Goal: Task Accomplishment & Management: Manage account settings

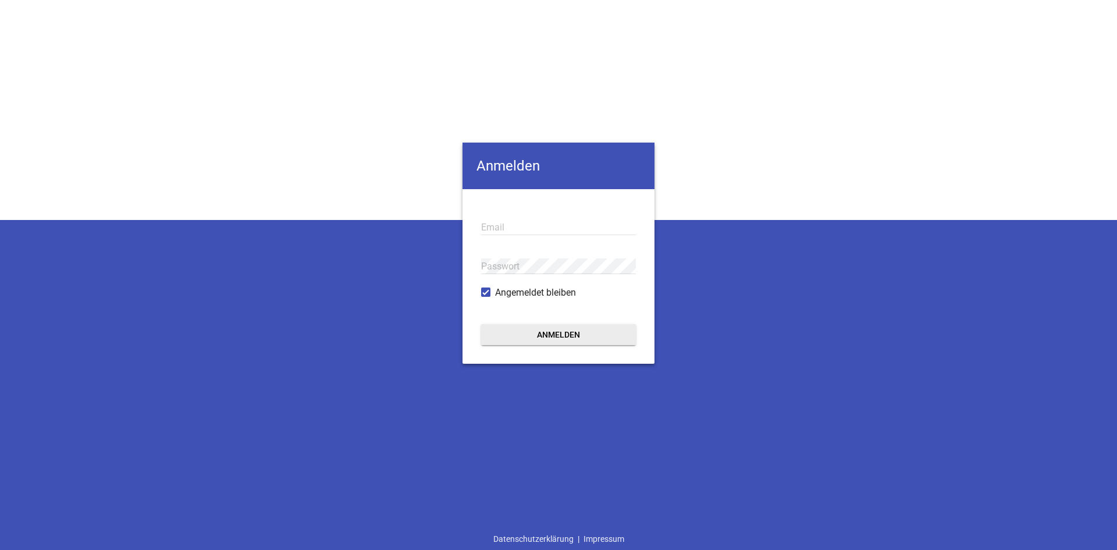
type input "[EMAIL_ADDRESS][PERSON_NAME][DOMAIN_NAME]"
click at [583, 322] on form "[EMAIL_ADDRESS][PERSON_NAME][DOMAIN_NAME] Email Passwort Angemeldet bleiben Anm…" at bounding box center [558, 276] width 192 height 175
click at [577, 333] on button "Anmelden" at bounding box center [558, 334] width 155 height 21
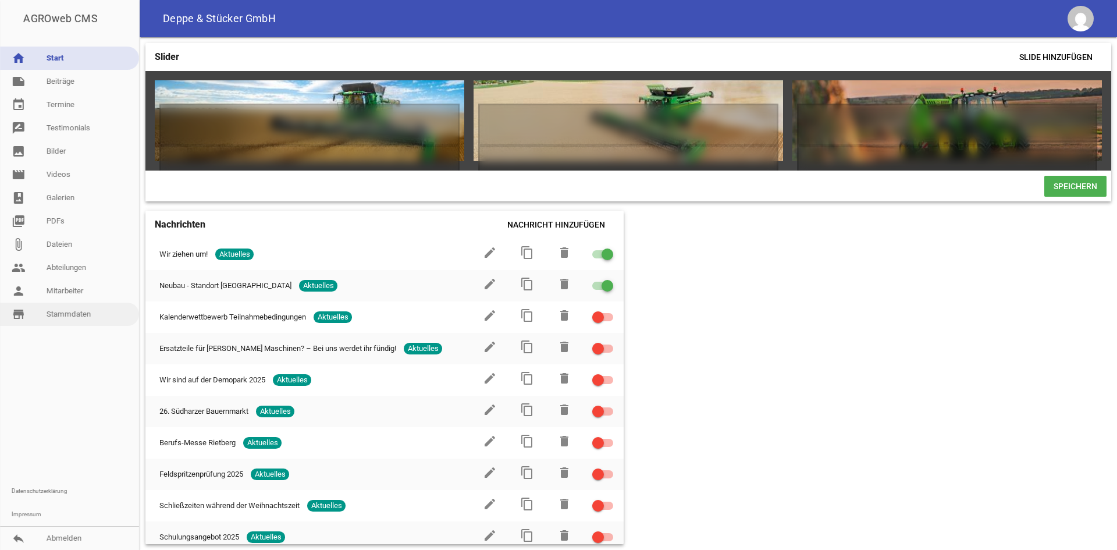
click at [52, 322] on link "store_mall_directory Stammdaten" at bounding box center [69, 314] width 139 height 23
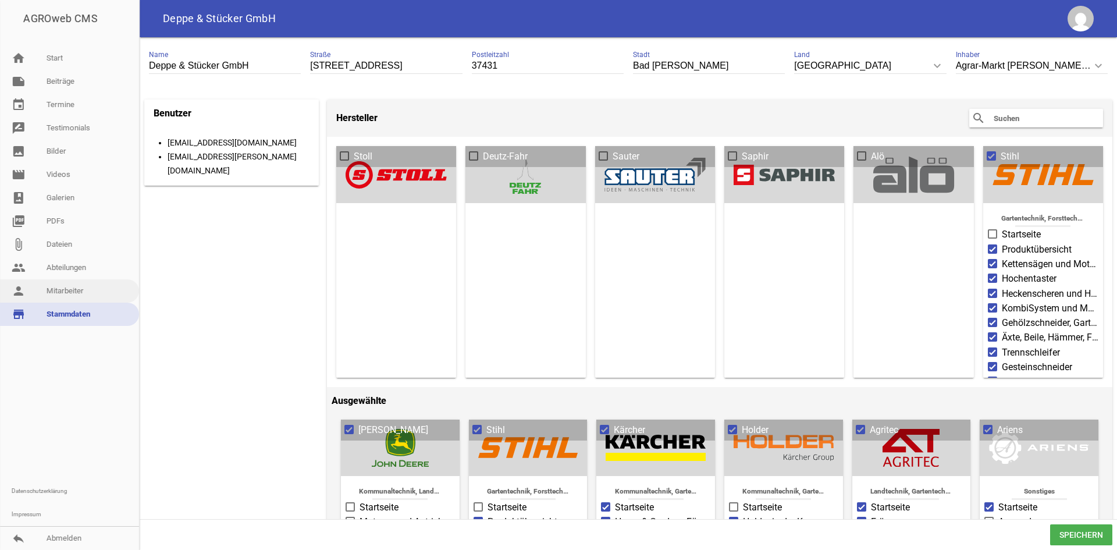
click at [56, 297] on link "person Mitarbeiter" at bounding box center [69, 290] width 139 height 23
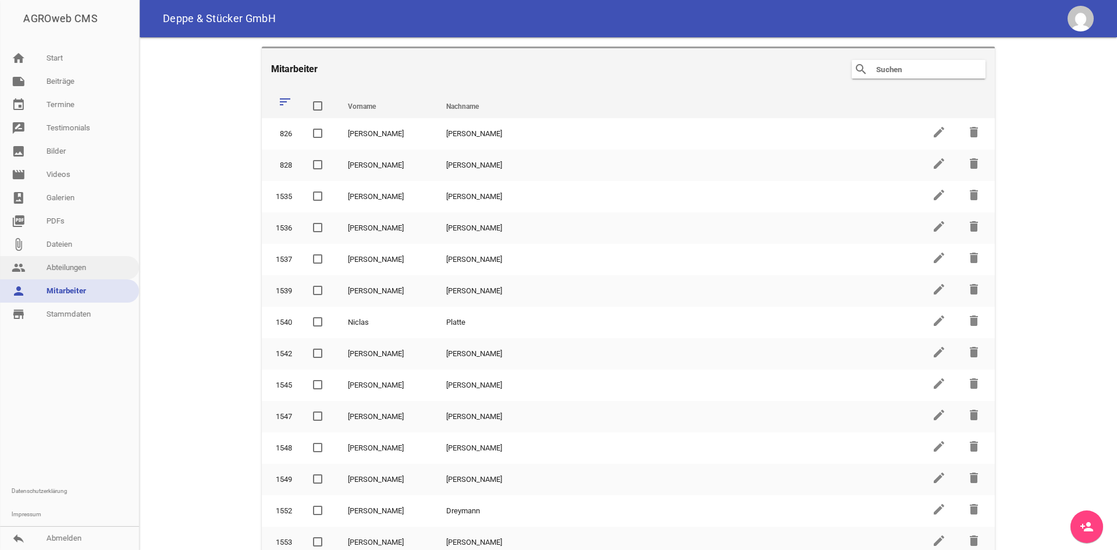
click at [72, 258] on link "people Abteilungen" at bounding box center [69, 267] width 139 height 23
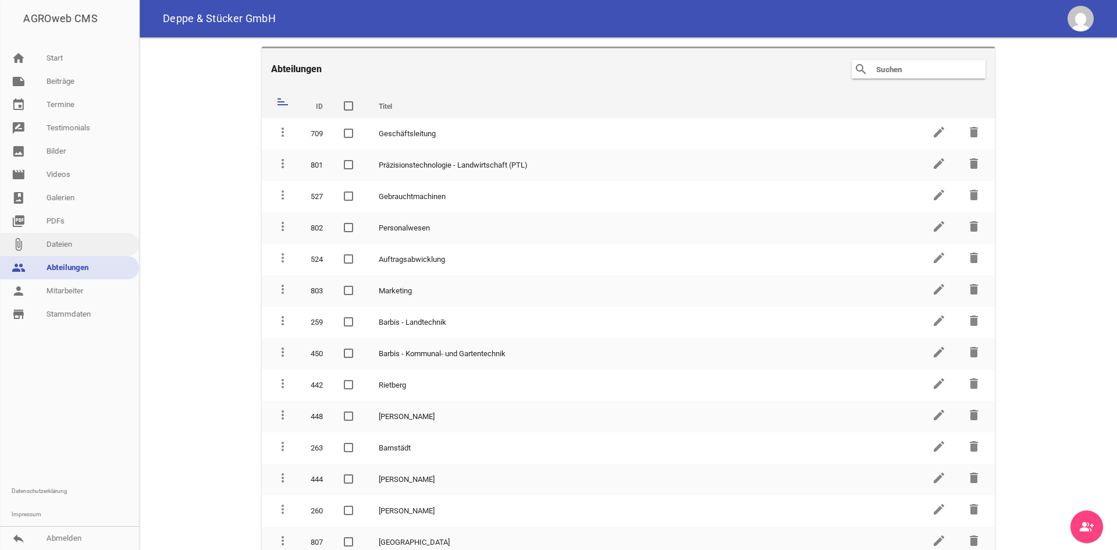
click at [72, 243] on link "attach_file Dateien" at bounding box center [69, 244] width 139 height 23
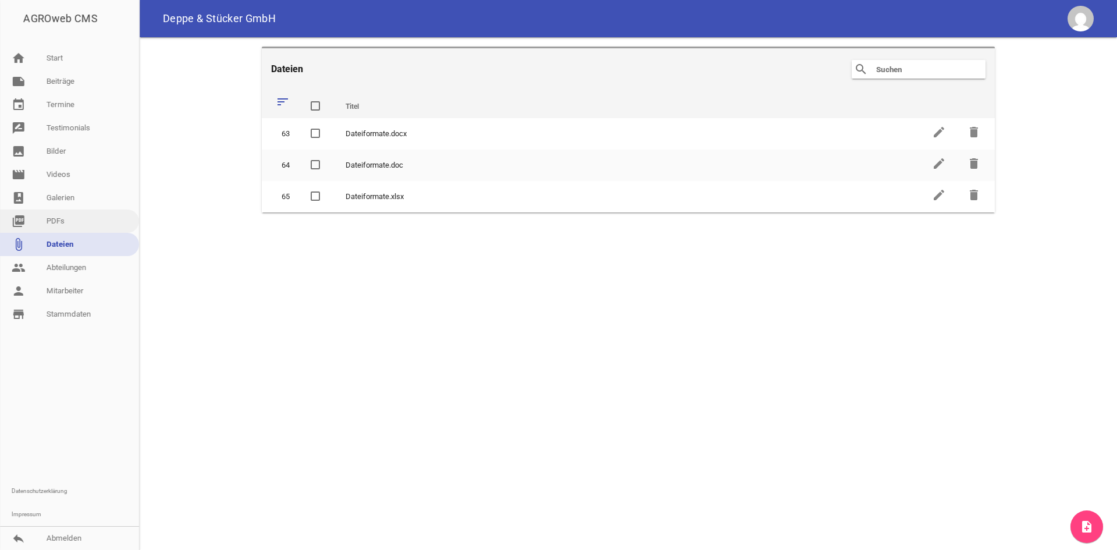
click at [80, 222] on link "picture_as_pdf PDFs" at bounding box center [69, 220] width 139 height 23
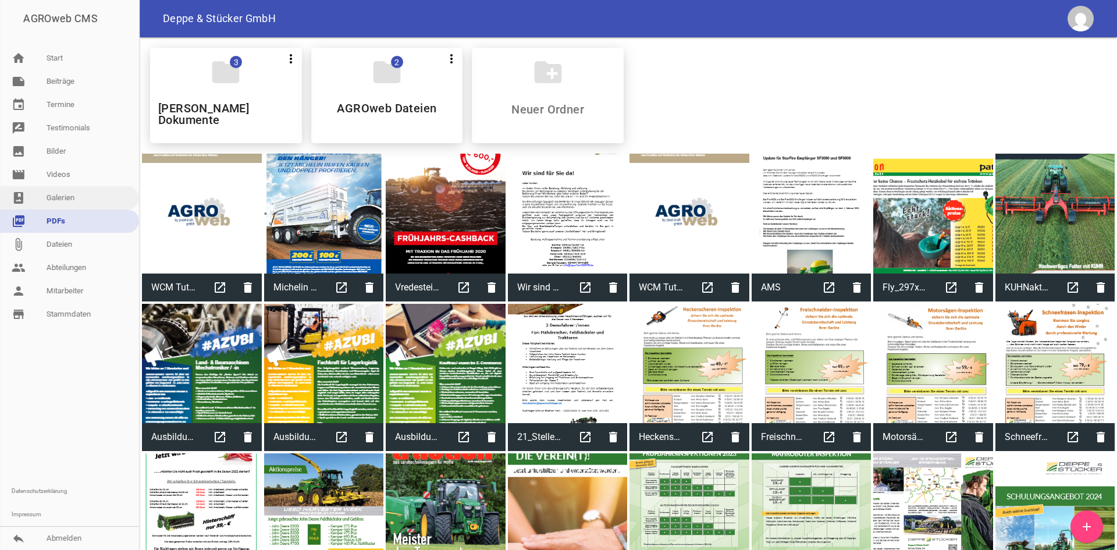
click at [90, 194] on link "photo_album Galerien" at bounding box center [69, 197] width 139 height 23
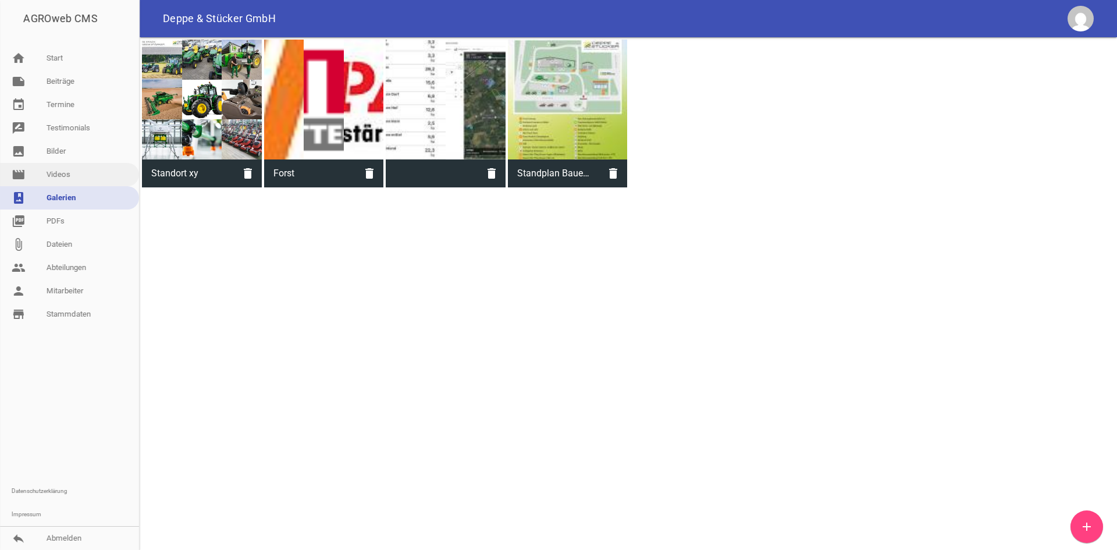
click at [90, 182] on link "movie Videos" at bounding box center [69, 174] width 139 height 23
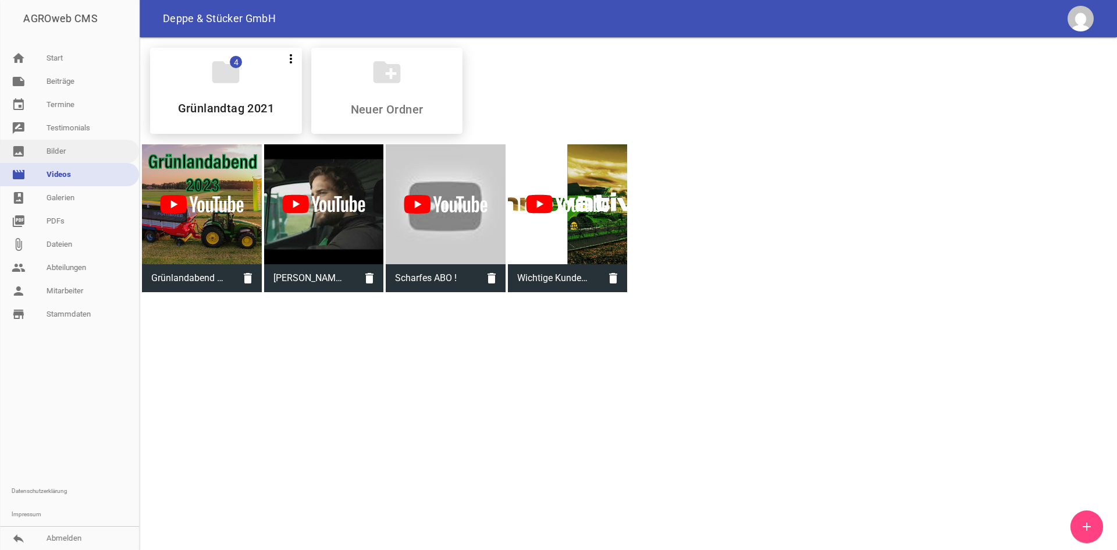
click at [83, 140] on link "image Bilder" at bounding box center [69, 151] width 139 height 23
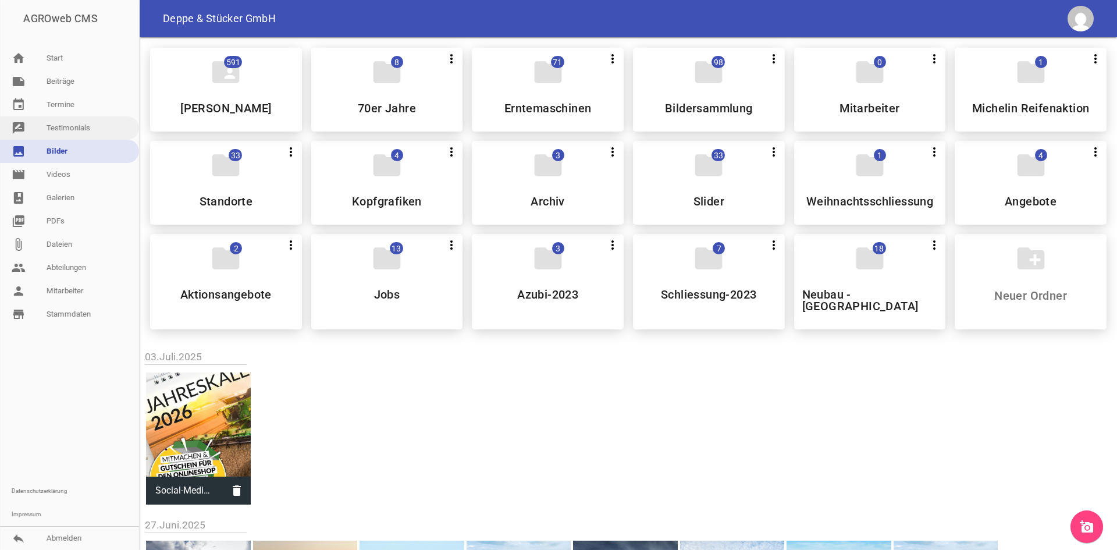
click at [83, 125] on link "rate_review Testimonials" at bounding box center [69, 127] width 139 height 23
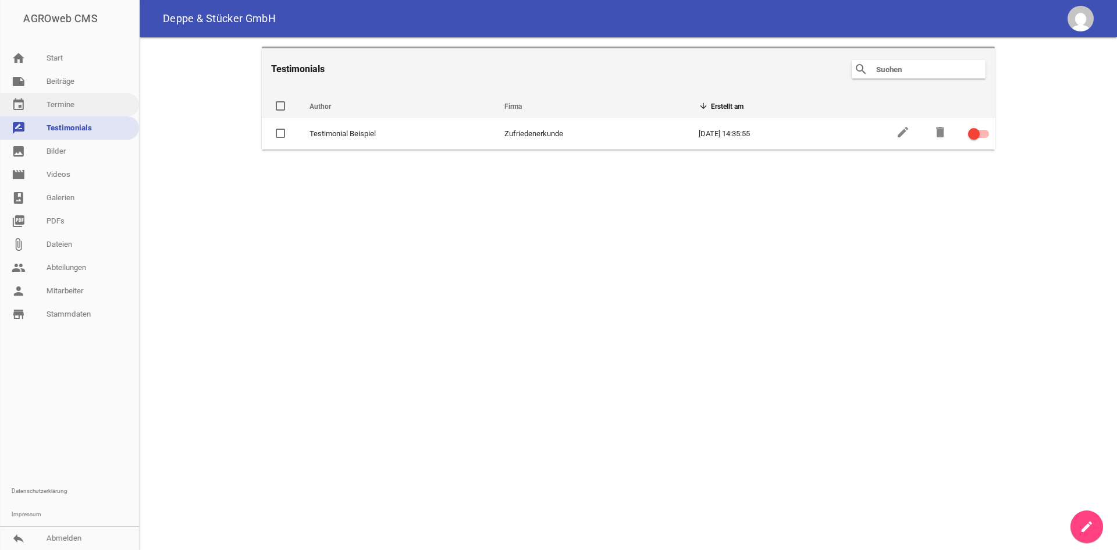
click at [79, 99] on link "event Termine" at bounding box center [69, 104] width 139 height 23
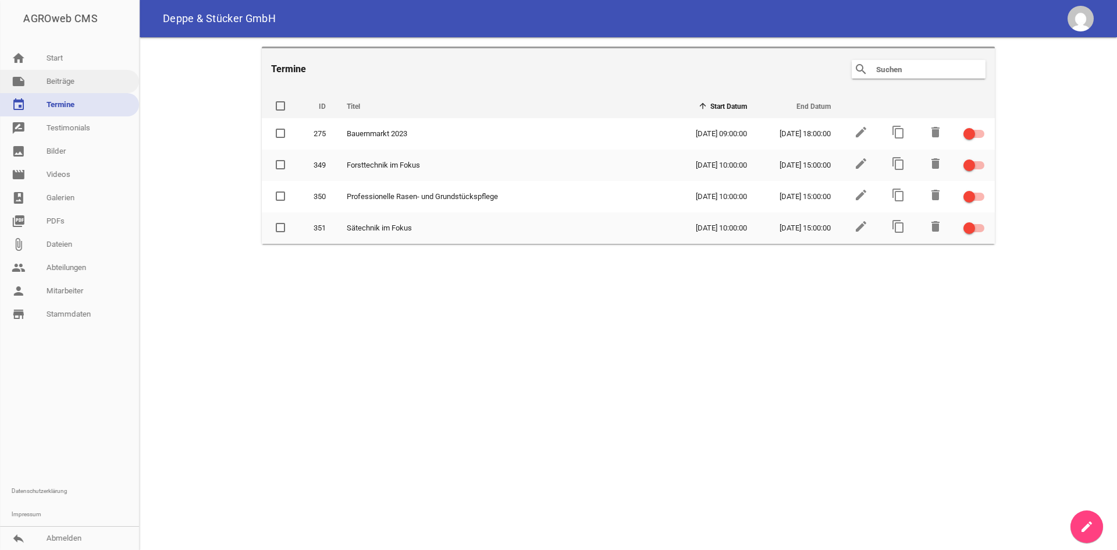
click at [82, 81] on link "note Beiträge" at bounding box center [69, 81] width 139 height 23
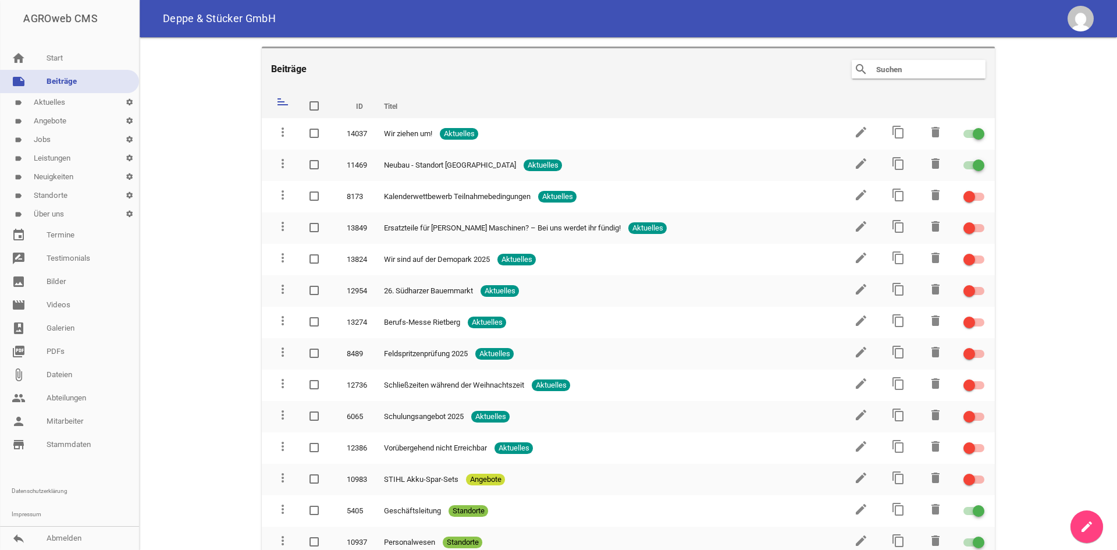
click at [32, 209] on link "label Über uns settings" at bounding box center [69, 214] width 139 height 19
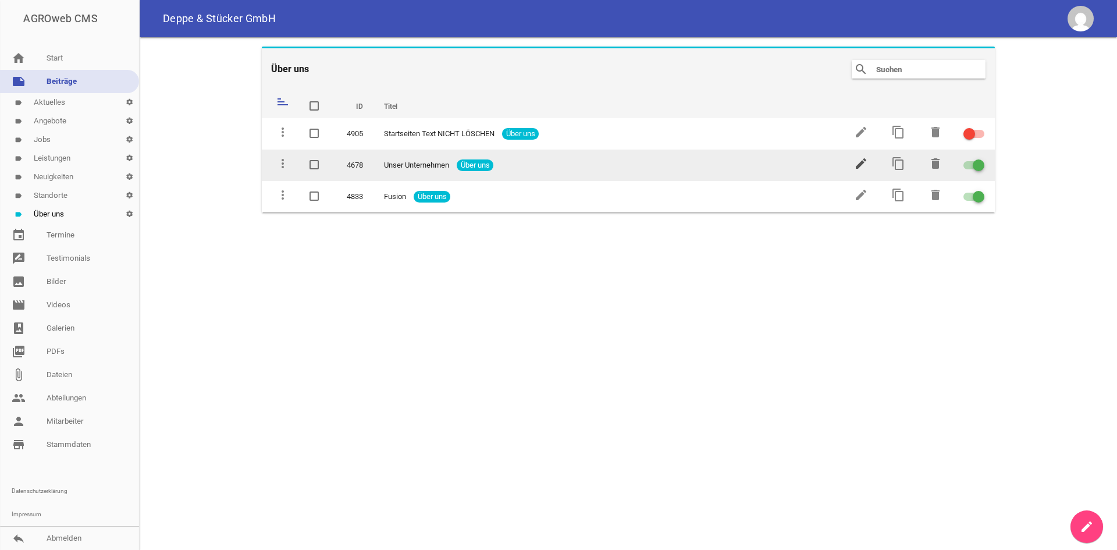
click at [855, 158] on icon "edit" at bounding box center [861, 163] width 14 height 14
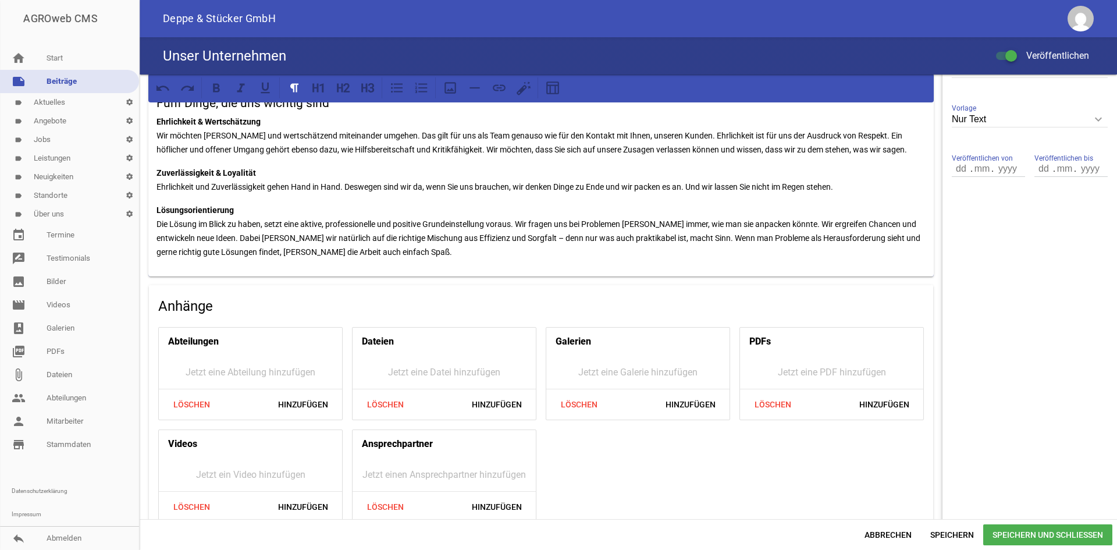
scroll to position [353, 0]
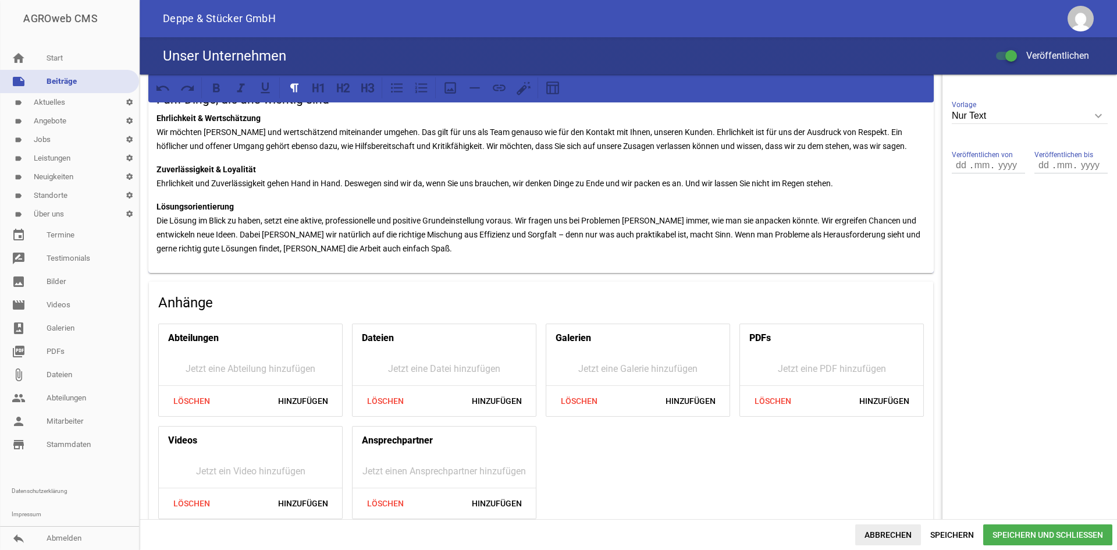
click at [871, 529] on span "Abbrechen" at bounding box center [888, 534] width 66 height 21
